Goal: Task Accomplishment & Management: Manage account settings

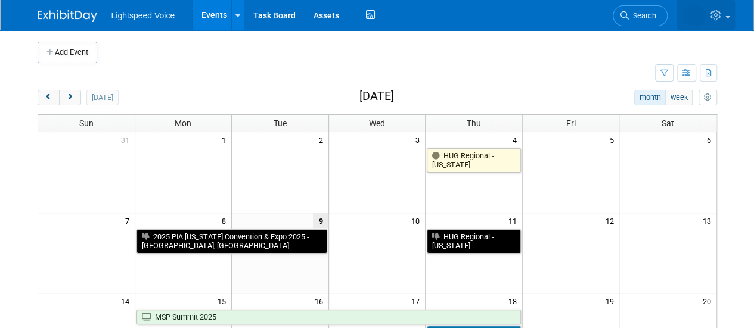
click at [705, 9] on link at bounding box center [705, 15] width 58 height 30
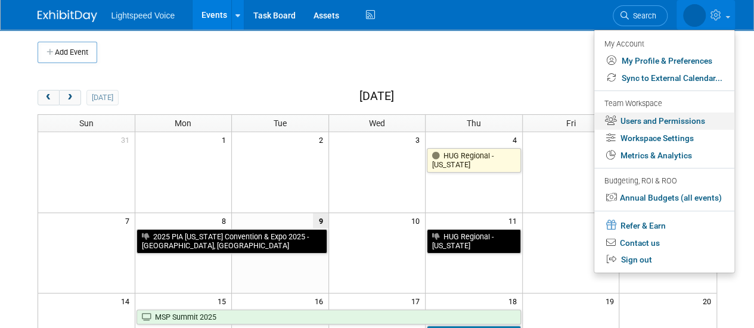
click at [641, 121] on link "Users and Permissions" at bounding box center [664, 121] width 140 height 17
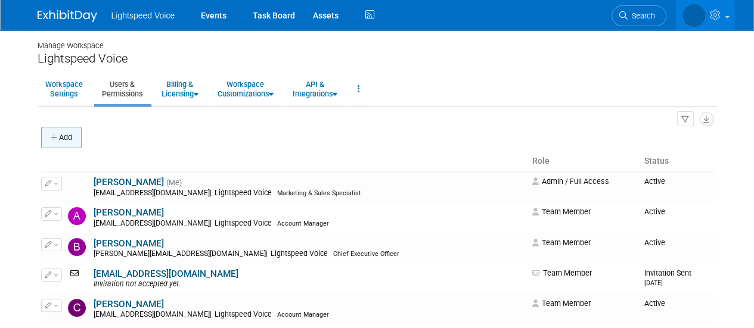
click at [66, 142] on button "Add" at bounding box center [61, 137] width 41 height 21
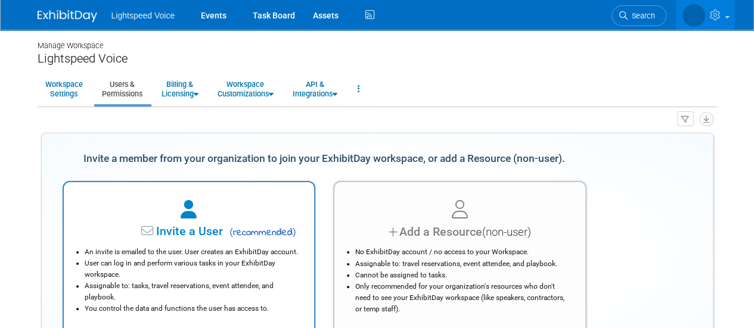
click at [184, 225] on span "Invite a User" at bounding box center [152, 232] width 141 height 14
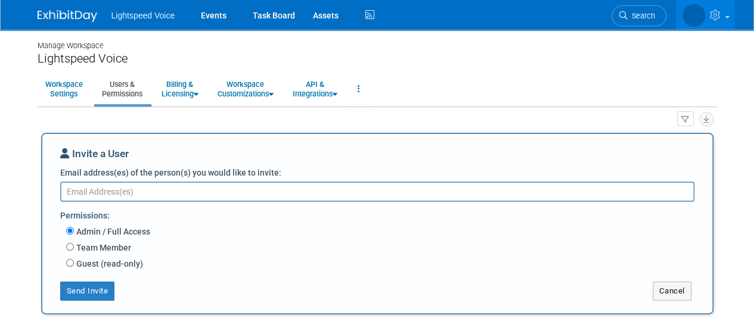
paste textarea "[EMAIL_ADDRESS][DOMAIN_NAME]"
type textarea "[EMAIL_ADDRESS][DOMAIN_NAME]"
click at [88, 246] on label "Team Member" at bounding box center [102, 248] width 57 height 12
click at [74, 246] on input "Team Member" at bounding box center [70, 247] width 8 height 8
radio input "true"
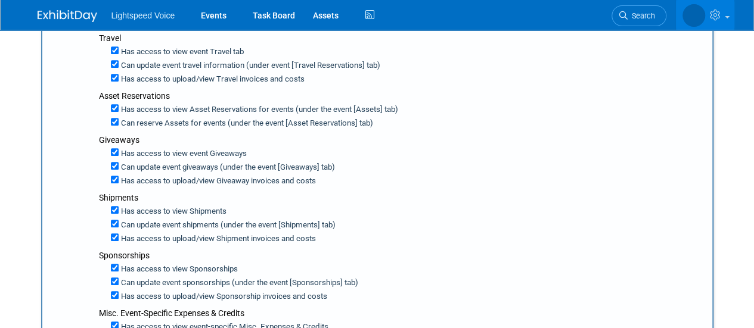
scroll to position [403, 0]
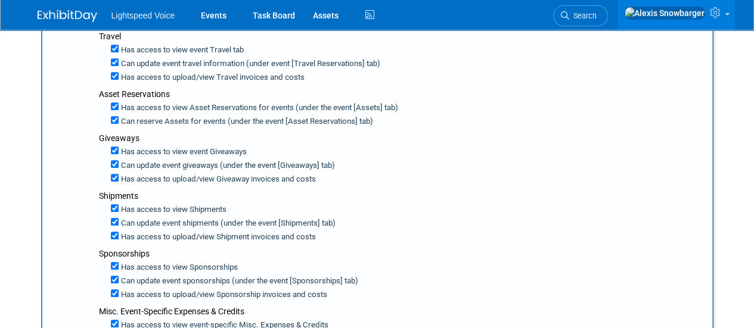
click at [159, 190] on div "Shipments" at bounding box center [401, 196] width 604 height 12
click at [112, 161] on input "Can update event giveaways (under the event [Giveaways] tab)" at bounding box center [115, 164] width 8 height 8
checkbox input "false"
click at [114, 218] on input "Can update event shipments (under the event [Shipments] tab)" at bounding box center [115, 222] width 8 height 8
checkbox input "false"
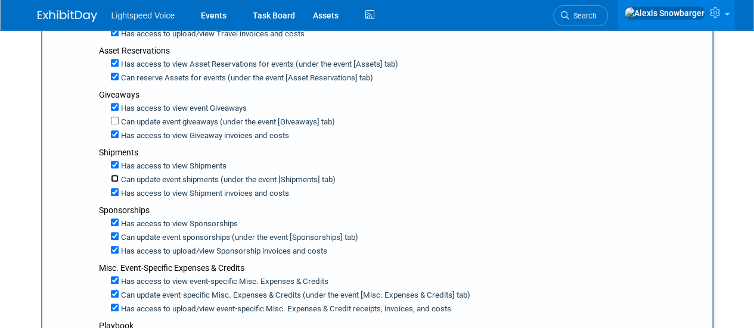
scroll to position [447, 0]
click at [116, 130] on input "Has access to view Giveaway invoices and costs" at bounding box center [115, 134] width 8 height 8
checkbox input "false"
click at [114, 188] on input "Has access to view Shipment invoices and costs" at bounding box center [115, 192] width 8 height 8
checkbox input "false"
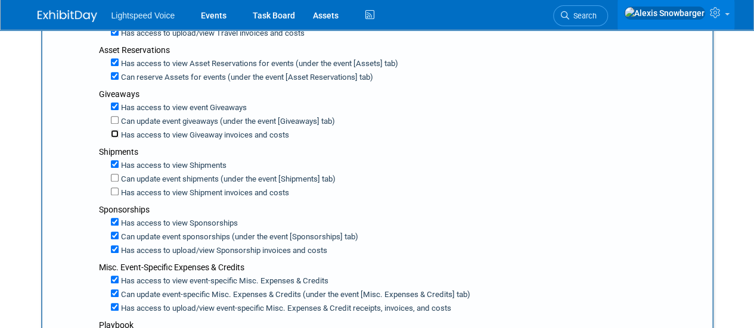
click at [116, 130] on input "Has access to view Giveaway invoices and costs" at bounding box center [115, 134] width 8 height 8
checkbox input "true"
click at [116, 188] on input "Has access to view Shipment invoices and costs" at bounding box center [115, 192] width 8 height 8
checkbox input "true"
click at [114, 232] on input "Can update event sponsorships (under the event [Sponsorships] tab)" at bounding box center [115, 236] width 8 height 8
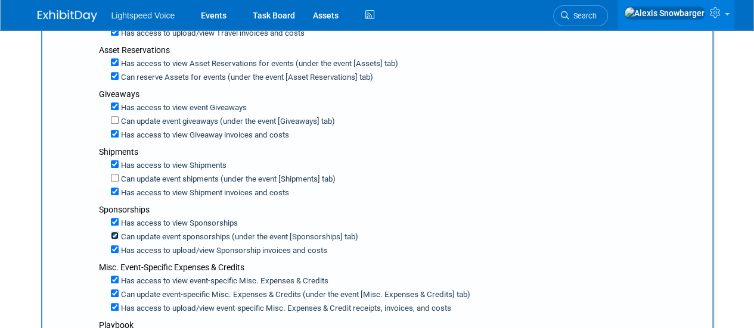
checkbox input "false"
click at [113, 276] on input "Has access to view event-specific Misc. Expenses & Credits" at bounding box center [115, 280] width 8 height 8
checkbox input "false"
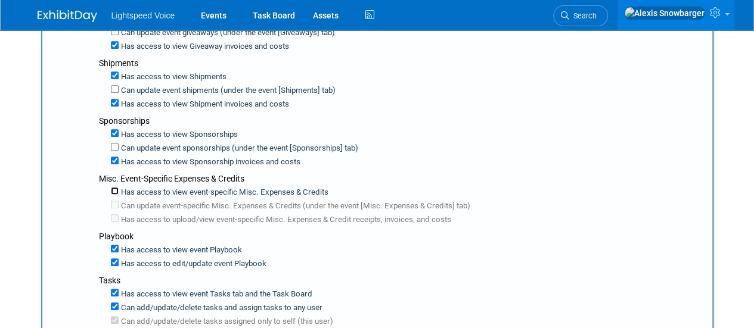
scroll to position [545, 0]
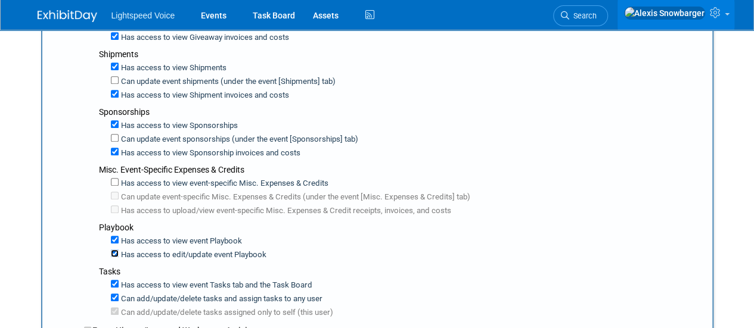
click at [113, 250] on input "Has access to edit/update event Playbook" at bounding box center [115, 254] width 8 height 8
checkbox input "false"
click at [116, 280] on input "Has access to view event Tasks tab and the Task Board" at bounding box center [115, 284] width 8 height 8
checkbox input "false"
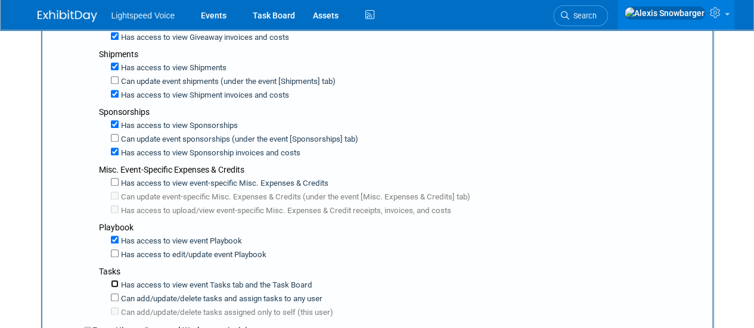
checkbox input "false"
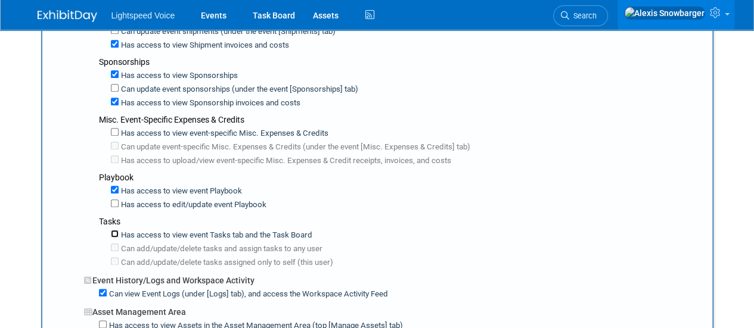
scroll to position [595, 0]
click at [116, 229] on input "Has access to view event Tasks tab and the Task Board" at bounding box center [115, 233] width 8 height 8
checkbox input "true"
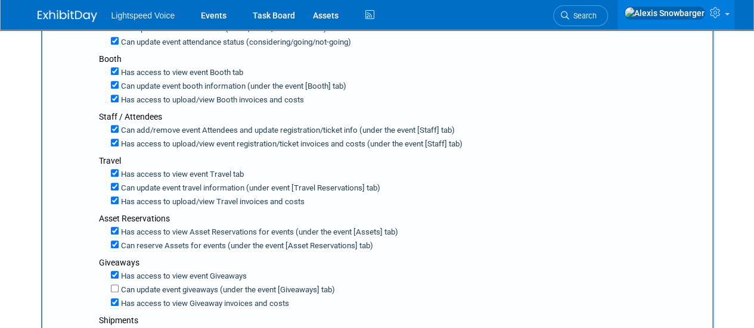
scroll to position [293, 0]
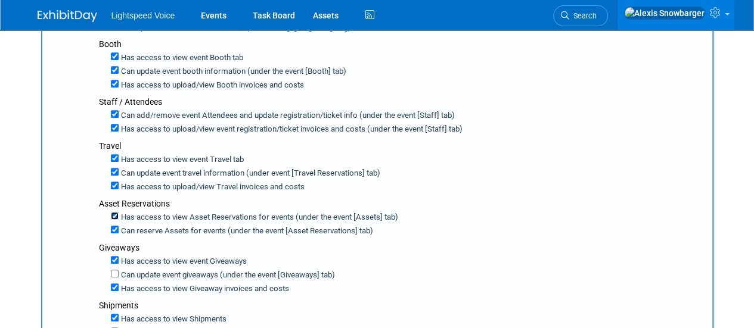
click at [116, 212] on input "Has access to view Asset Reservations for events (under the event [Assets] tab)" at bounding box center [115, 216] width 8 height 8
checkbox input "false"
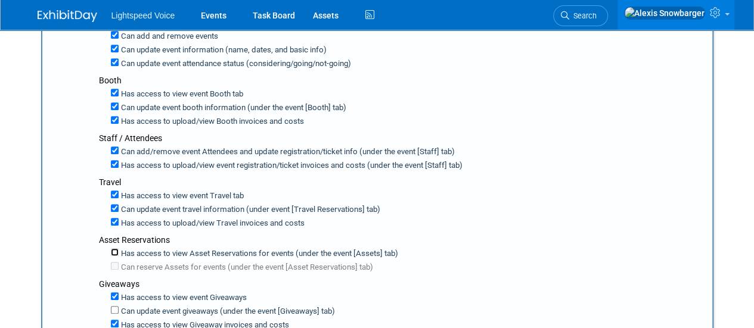
scroll to position [255, 0]
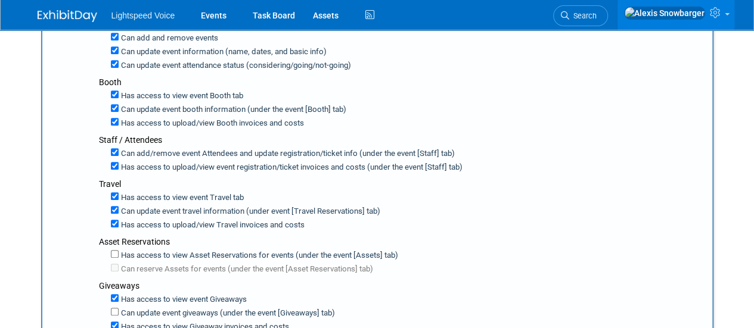
click at [119, 207] on label "Can update event travel information (under event [Travel Reservations] tab)" at bounding box center [250, 211] width 262 height 11
click at [118, 207] on input "Can update event travel information (under event [Travel Reservations] tab)" at bounding box center [115, 210] width 8 height 8
checkbox input "false"
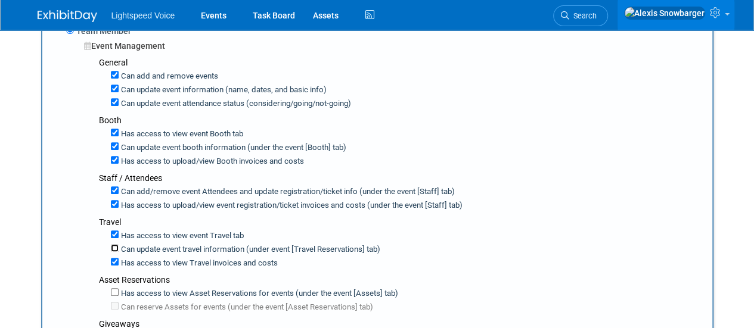
scroll to position [220, 0]
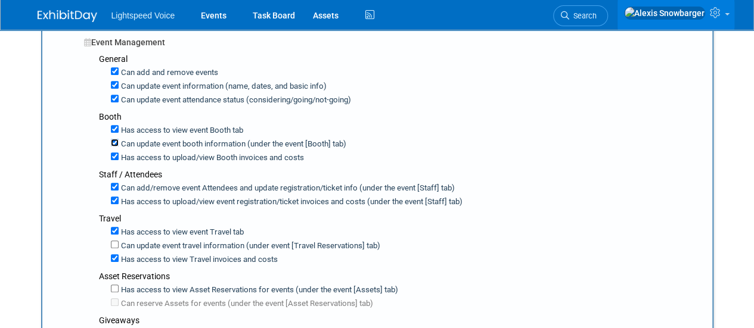
click at [116, 141] on input "Can update event booth information (under the event [Booth] tab)" at bounding box center [115, 143] width 8 height 8
checkbox input "false"
click at [113, 86] on input "Can update event information (name, dates, and basic info)" at bounding box center [115, 85] width 8 height 8
checkbox input "false"
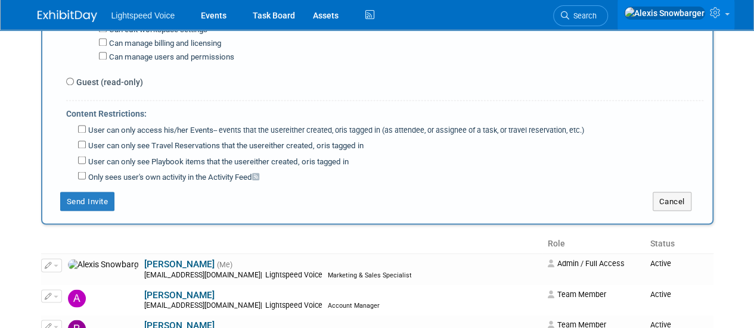
scroll to position [982, 0]
click at [91, 191] on button "Send Invite" at bounding box center [87, 200] width 55 height 19
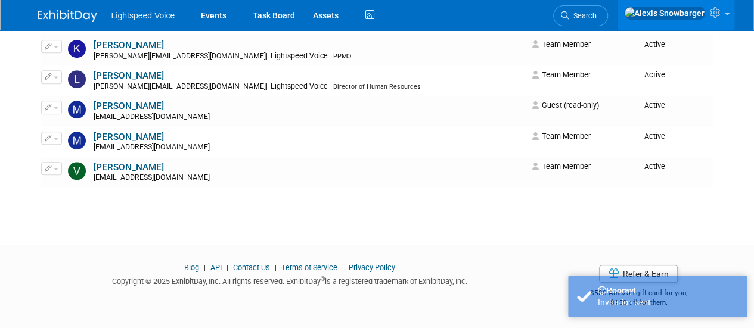
scroll to position [0, 0]
